Goal: Check status: Check status

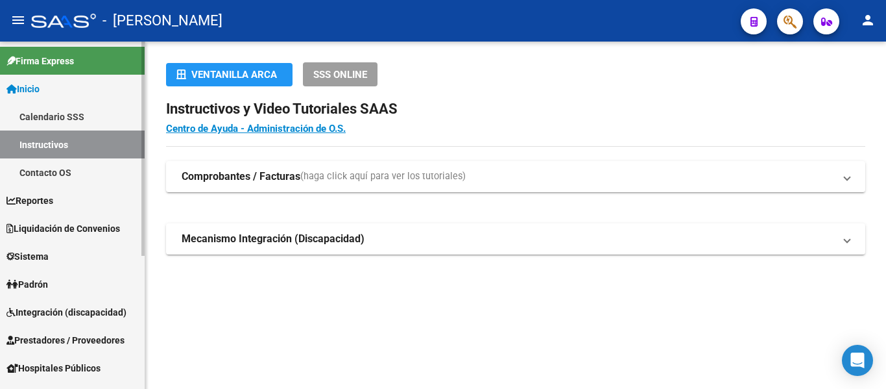
click at [73, 282] on link "Padrón" at bounding box center [72, 284] width 145 height 28
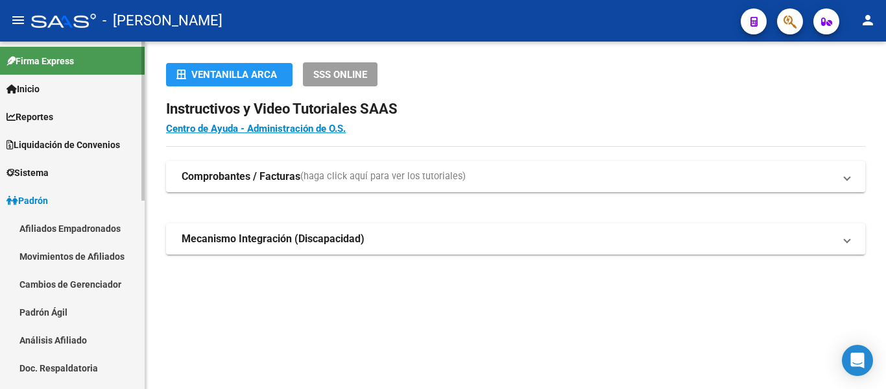
click at [68, 313] on link "Padrón Ágil" at bounding box center [72, 312] width 145 height 28
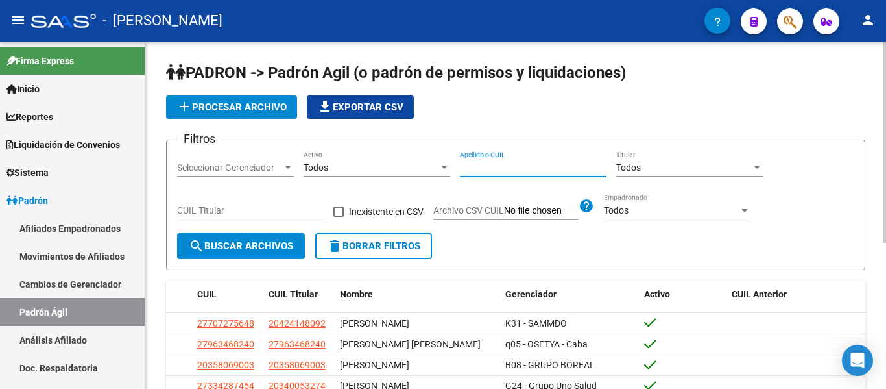
click at [499, 168] on input "Apellido o CUIL" at bounding box center [533, 167] width 147 height 11
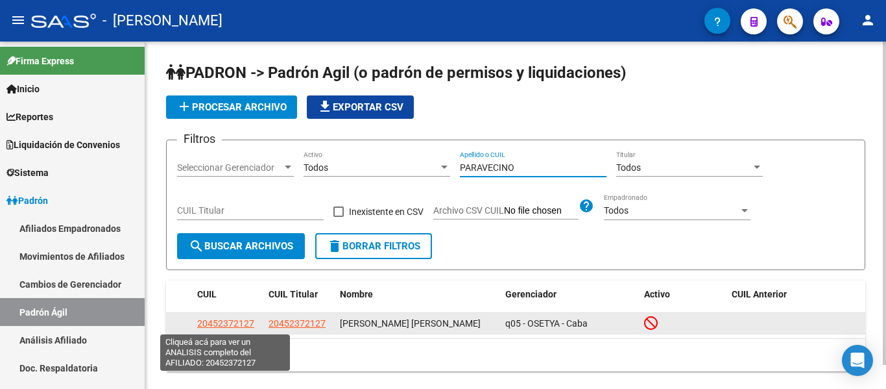
click at [224, 321] on span "20452372127" at bounding box center [225, 323] width 57 height 10
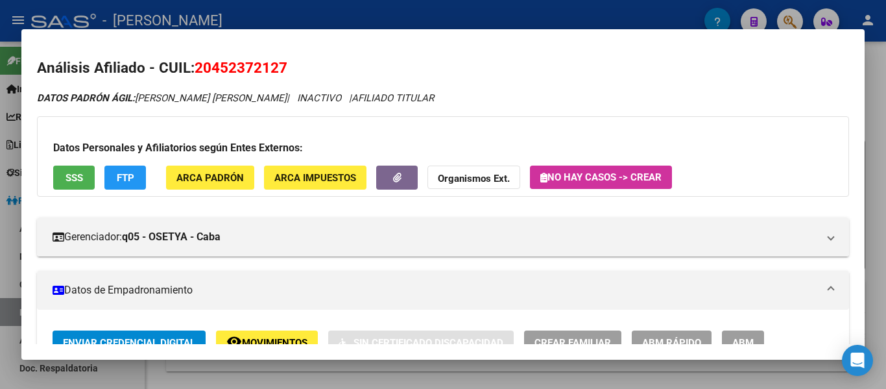
click at [409, 17] on div at bounding box center [443, 194] width 886 height 389
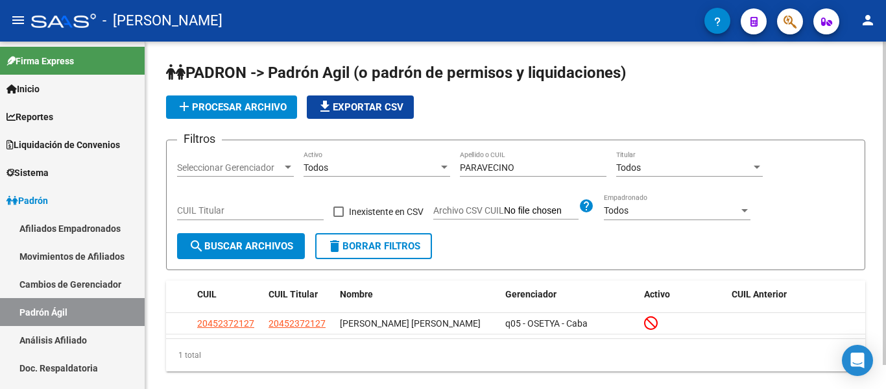
click at [532, 170] on input "PARAVECINO" at bounding box center [533, 167] width 147 height 11
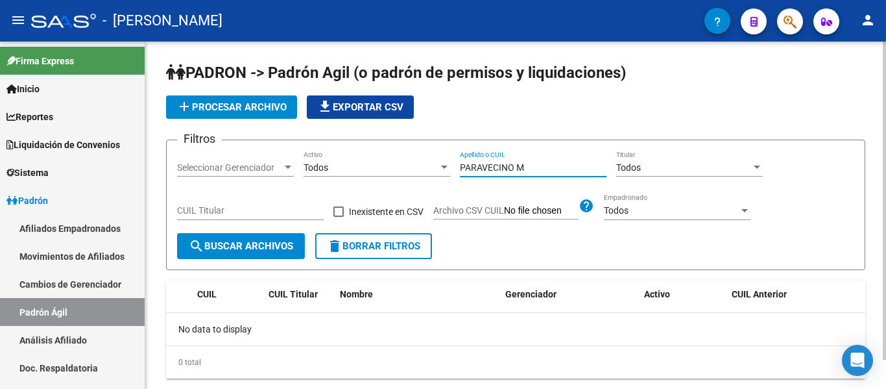
type input "PARAVECINO"
